Goal: Check status: Check status

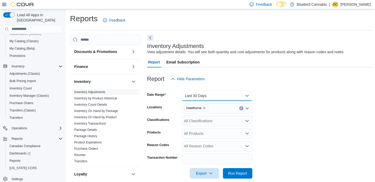
click at [186, 93] on button "Last 30 Days" at bounding box center [217, 96] width 70 height 11
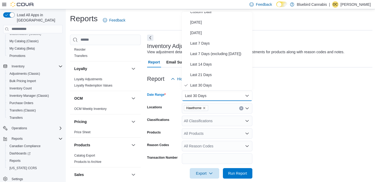
scroll to position [301, 0]
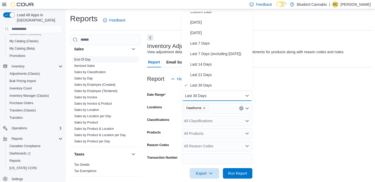
click at [88, 61] on link "End Of Day" at bounding box center [82, 60] width 16 height 4
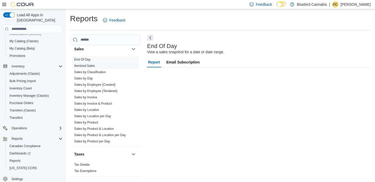
scroll to position [4, 0]
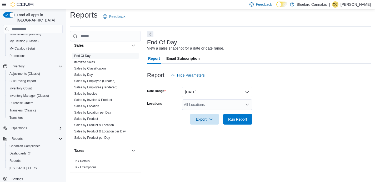
click at [207, 91] on button "[DATE]" at bounding box center [217, 92] width 70 height 11
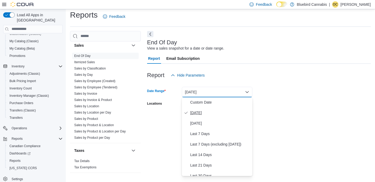
scroll to position [0, 0]
click at [202, 101] on span "Custom Date" at bounding box center [220, 103] width 60 height 6
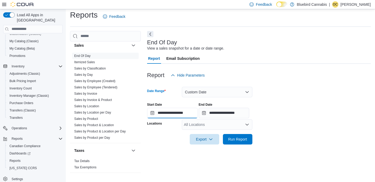
click at [176, 118] on input "**********" at bounding box center [172, 113] width 50 height 11
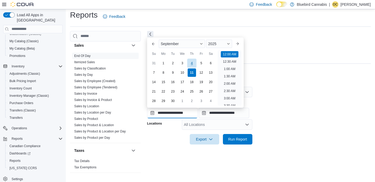
scroll to position [16, 0]
click at [163, 63] on div "1" at bounding box center [163, 63] width 9 height 9
type input "**********"
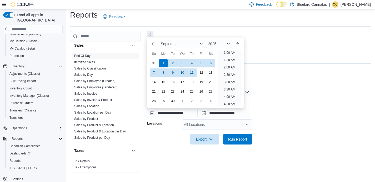
scroll to position [1, 0]
drag, startPoint x: 265, startPoint y: 110, endPoint x: 257, endPoint y: 113, distance: 8.5
click at [264, 110] on div "**********" at bounding box center [258, 109] width 223 height 20
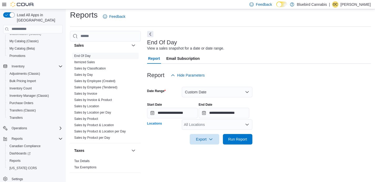
click at [213, 130] on div "All Locations" at bounding box center [217, 125] width 70 height 11
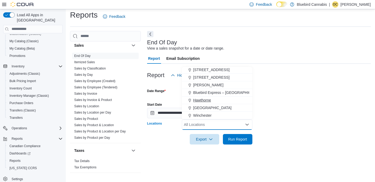
click at [199, 100] on span "Hawthorne" at bounding box center [202, 100] width 18 height 5
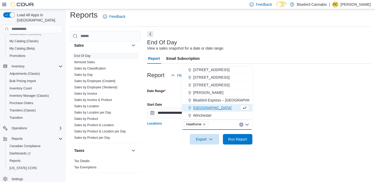
scroll to position [39, 0]
click at [228, 142] on span "Run Report" at bounding box center [237, 139] width 23 height 11
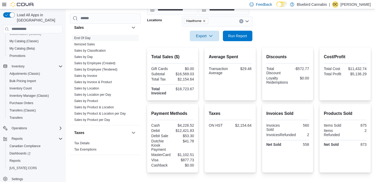
scroll to position [2, 0]
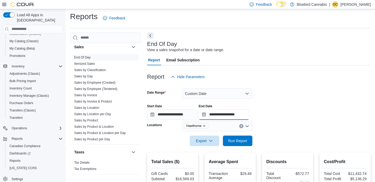
click at [238, 110] on input "**********" at bounding box center [224, 115] width 50 height 11
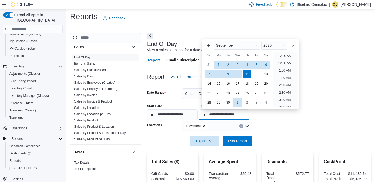
scroll to position [299, 0]
click at [238, 77] on div "10" at bounding box center [237, 74] width 9 height 9
type input "**********"
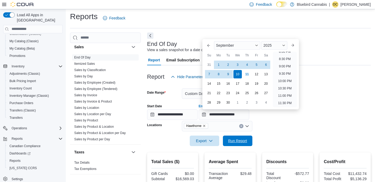
drag, startPoint x: 246, startPoint y: 140, endPoint x: 270, endPoint y: 124, distance: 29.2
click at [246, 140] on span "Run Report" at bounding box center [237, 141] width 19 height 5
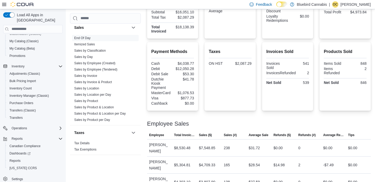
scroll to position [189, 0]
